Goal: Find specific page/section: Find specific page/section

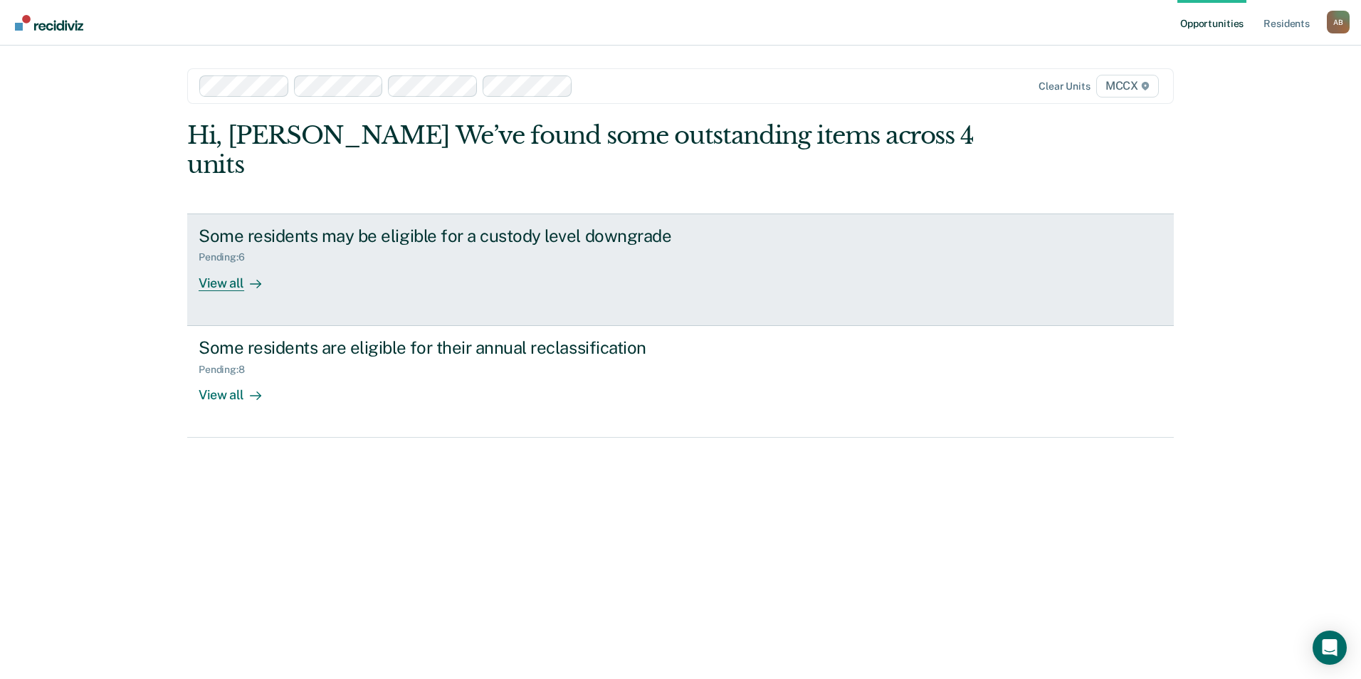
click at [250, 278] on icon at bounding box center [255, 283] width 11 height 11
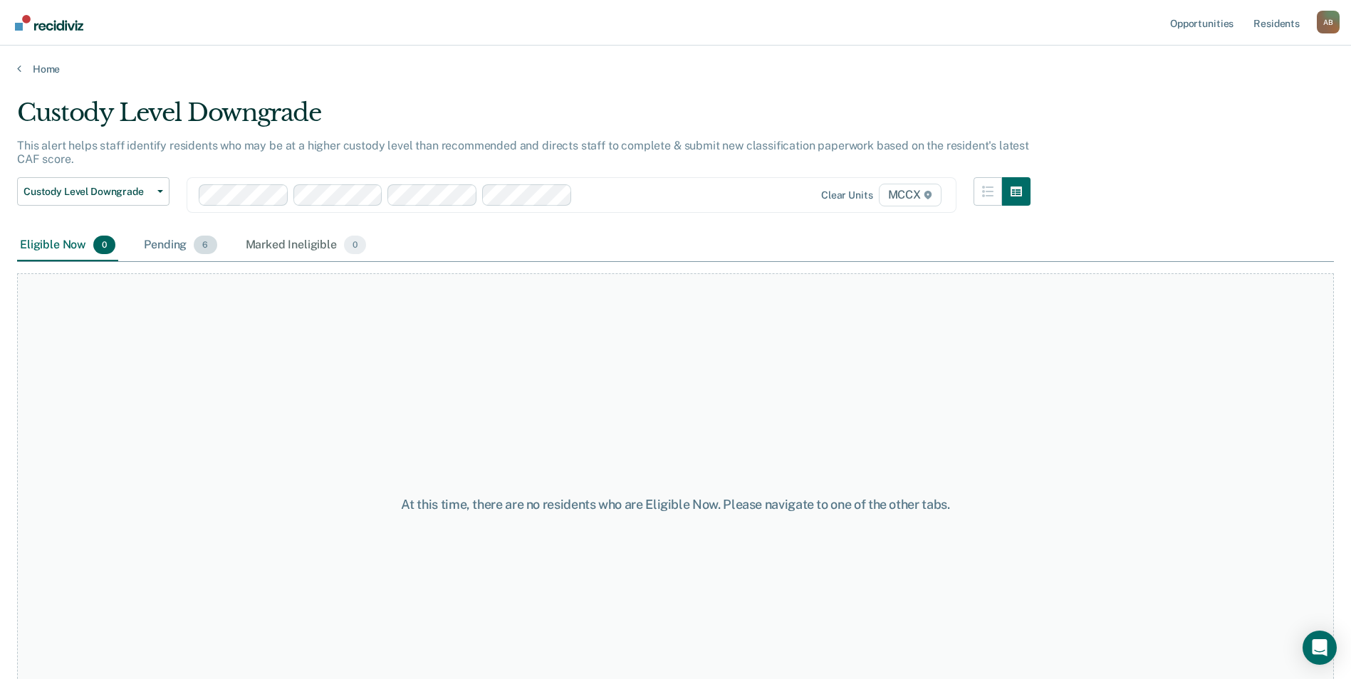
click at [181, 249] on div "Pending 6" at bounding box center [180, 245] width 78 height 31
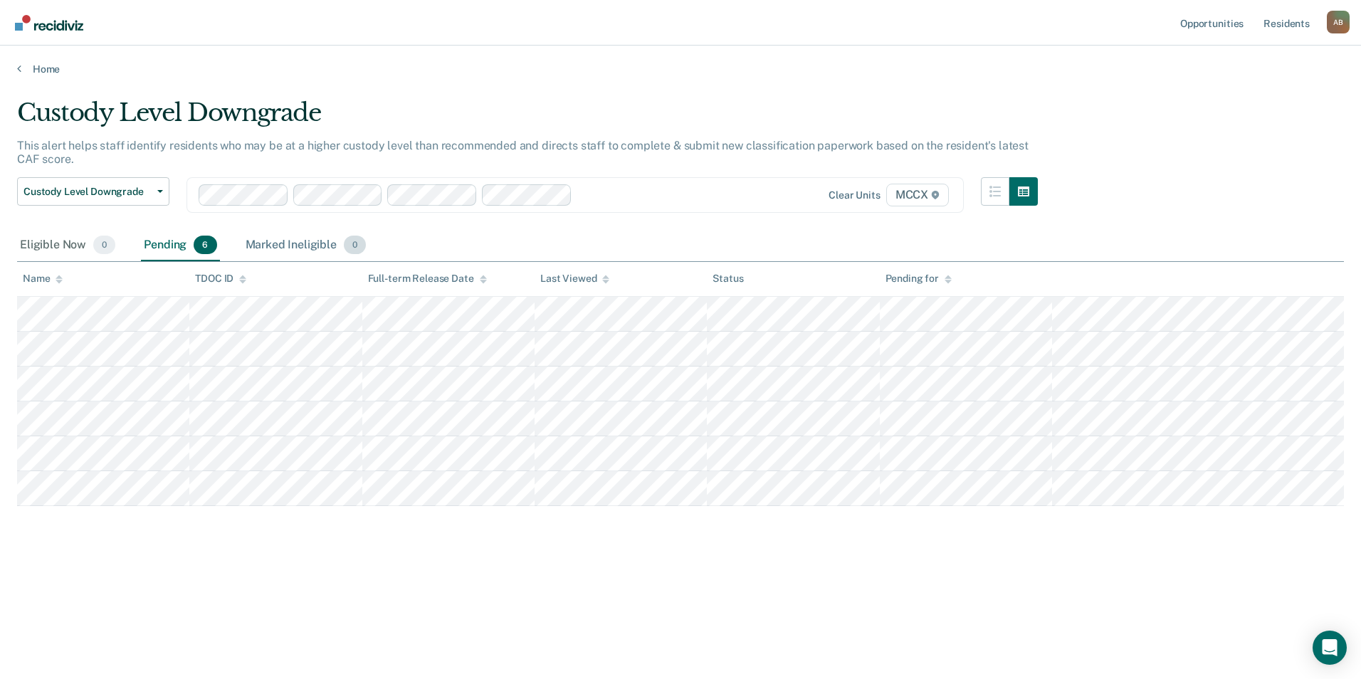
click at [311, 241] on div "Marked Ineligible 0" at bounding box center [306, 245] width 127 height 31
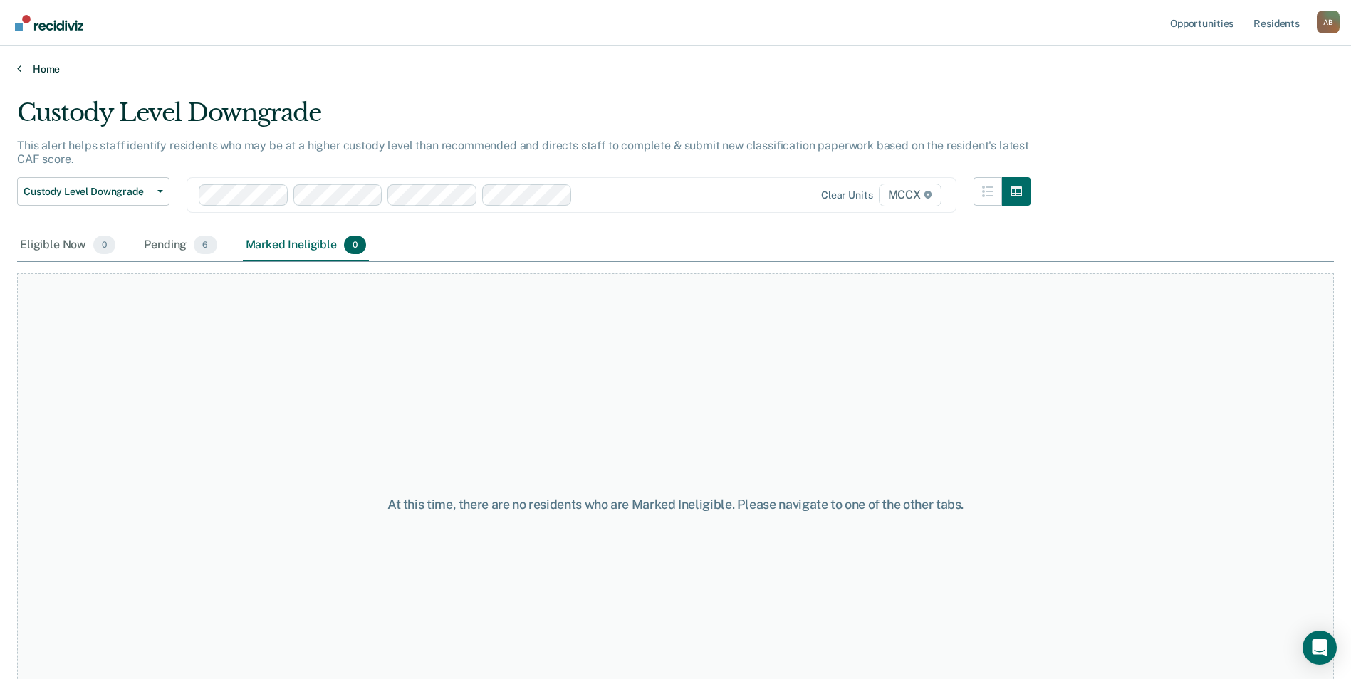
click at [51, 67] on link "Home" at bounding box center [675, 69] width 1317 height 13
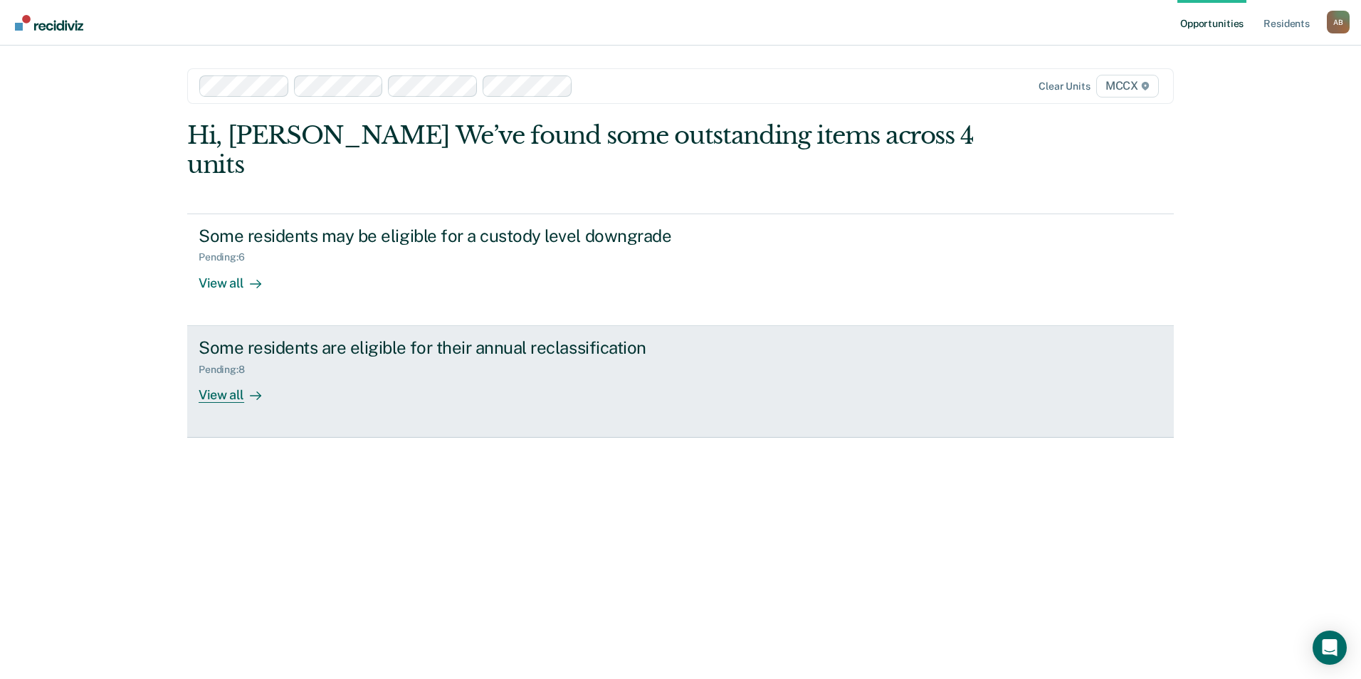
click at [250, 390] on icon at bounding box center [255, 395] width 11 height 11
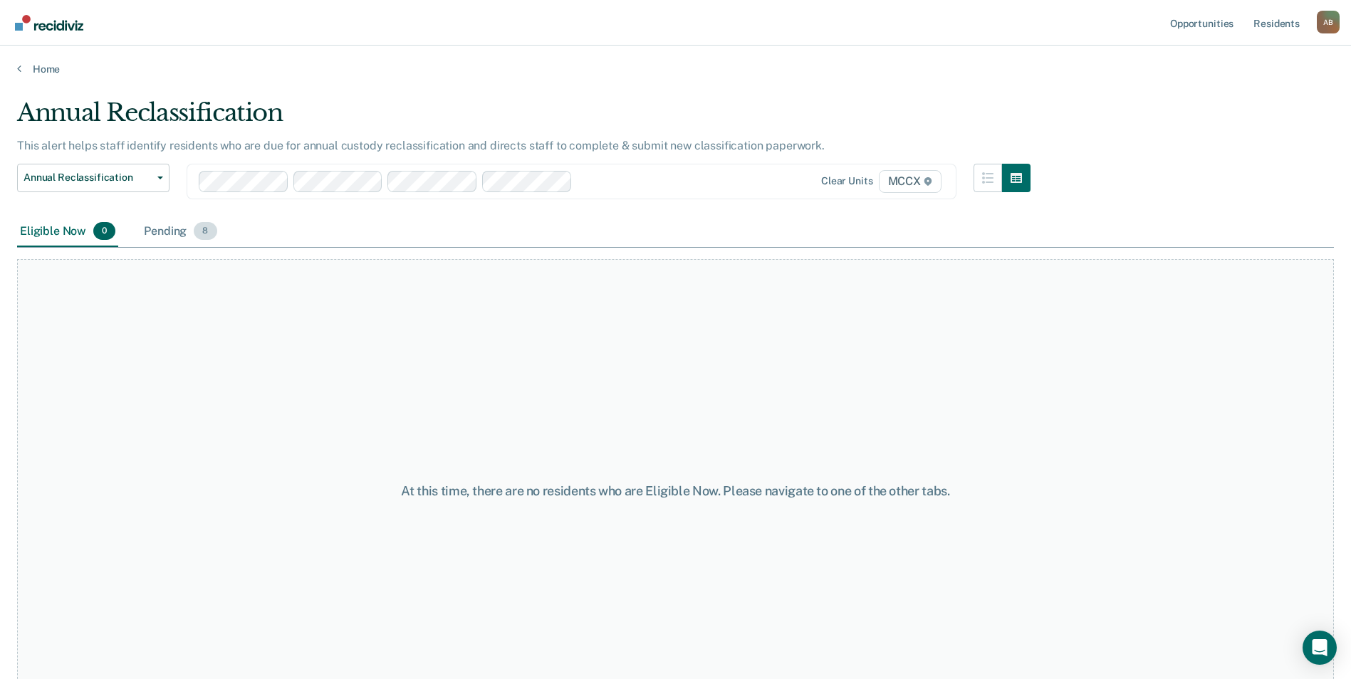
click at [183, 231] on div "Pending 8" at bounding box center [180, 231] width 78 height 31
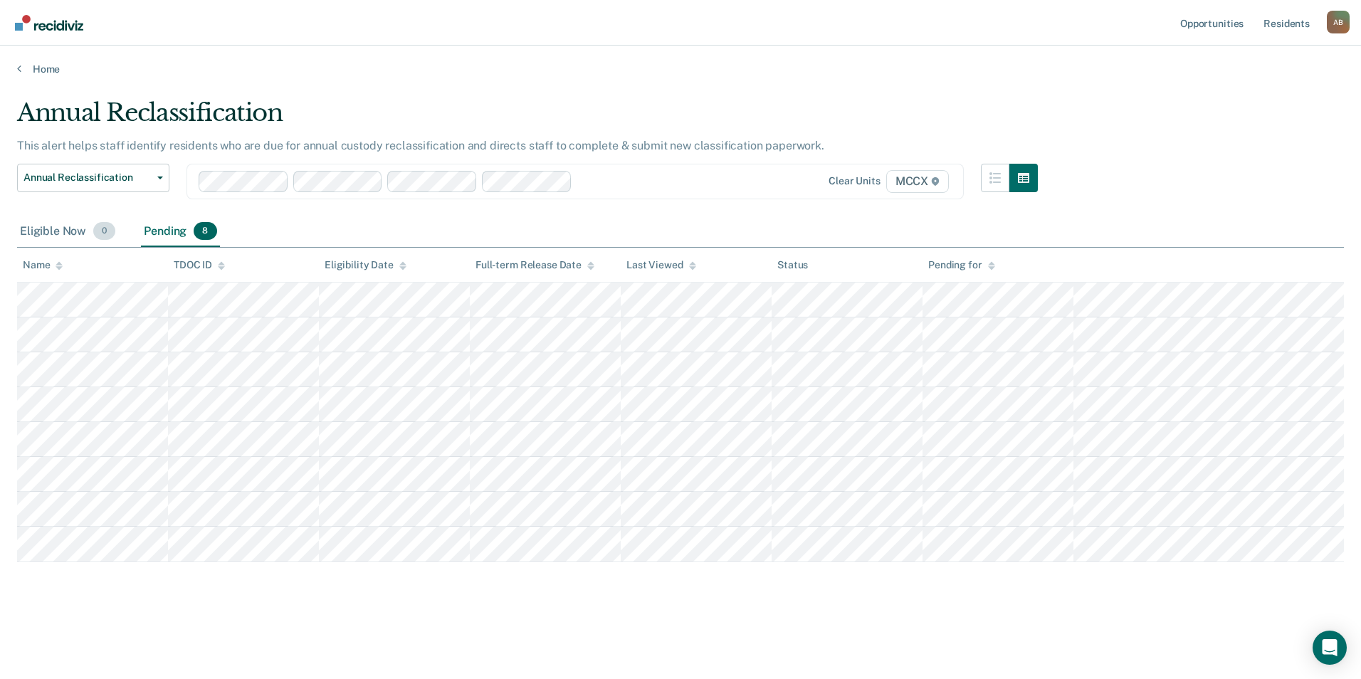
click at [97, 231] on span "0" at bounding box center [104, 231] width 22 height 19
